Goal: Task Accomplishment & Management: Use online tool/utility

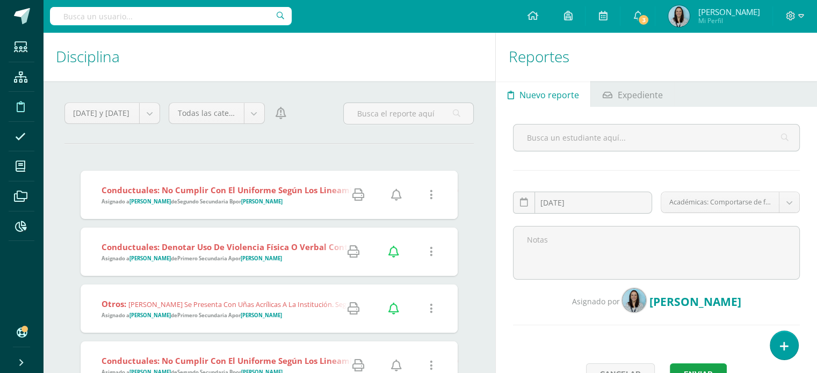
click at [219, 18] on input "text" at bounding box center [171, 16] width 242 height 18
type input "[PERSON_NAME]"
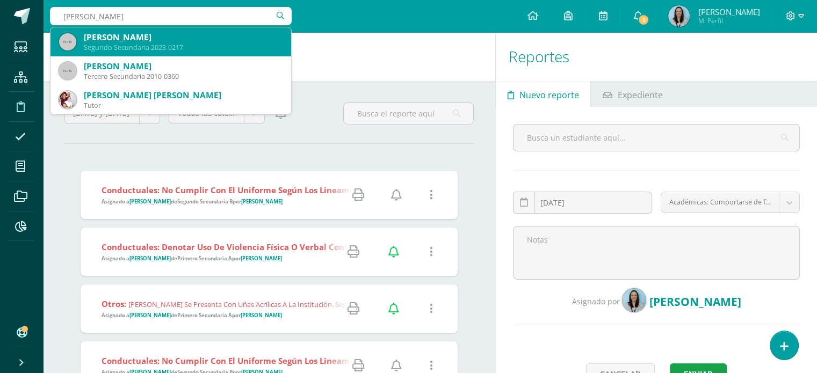
click at [206, 44] on div "Segundo Secundaria 2023-0217" at bounding box center [183, 47] width 199 height 9
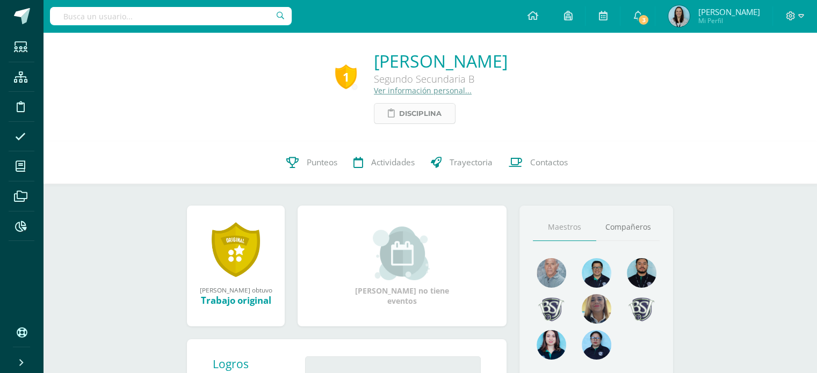
click at [399, 111] on span "Disciplina" at bounding box center [420, 114] width 42 height 20
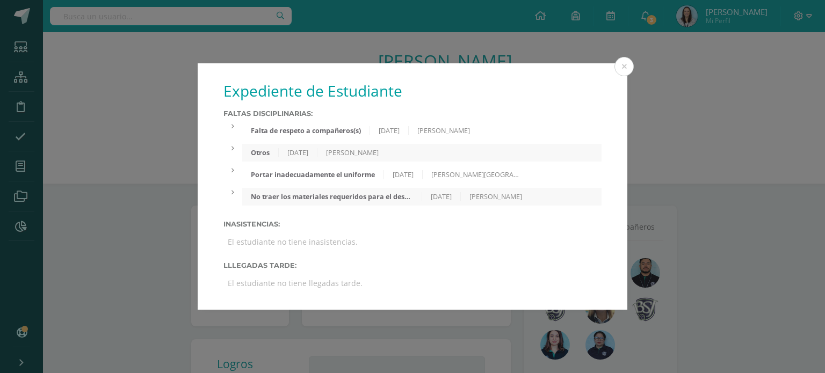
click at [357, 150] on div "[PERSON_NAME]" at bounding box center [352, 152] width 70 height 9
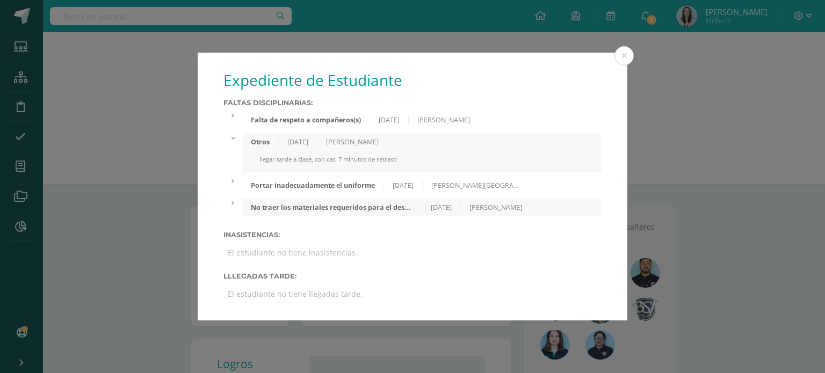
click at [393, 118] on div "08/08/2025" at bounding box center [389, 119] width 39 height 9
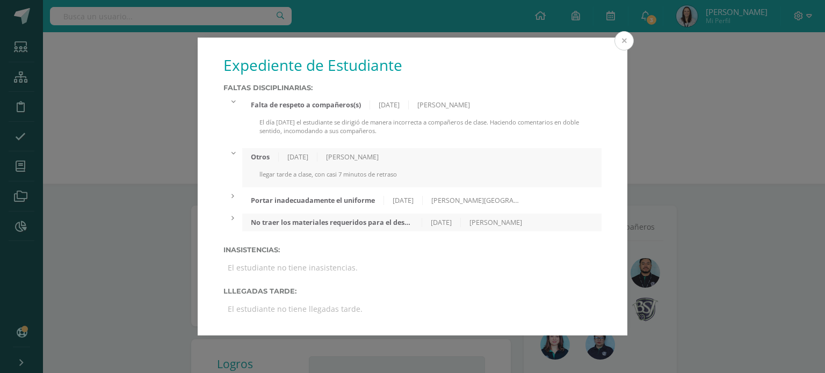
click at [621, 42] on button at bounding box center [623, 40] width 19 height 19
